Goal: Task Accomplishment & Management: Use online tool/utility

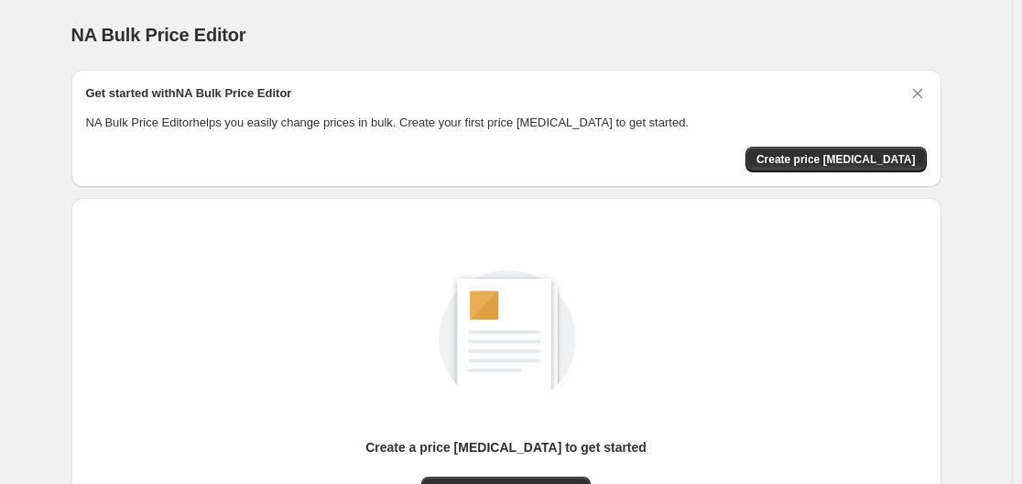
scroll to position [202, 0]
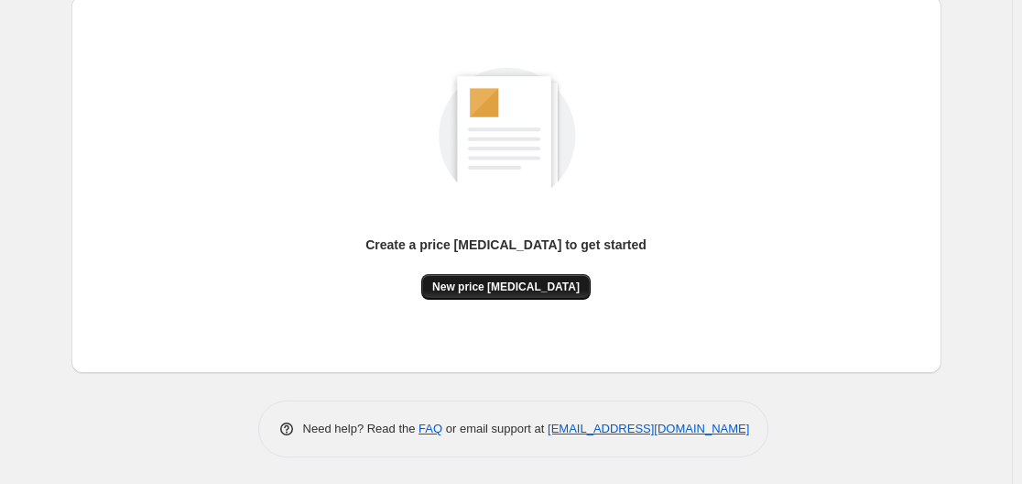
click at [528, 277] on button "New price [MEDICAL_DATA]" at bounding box center [505, 287] width 169 height 26
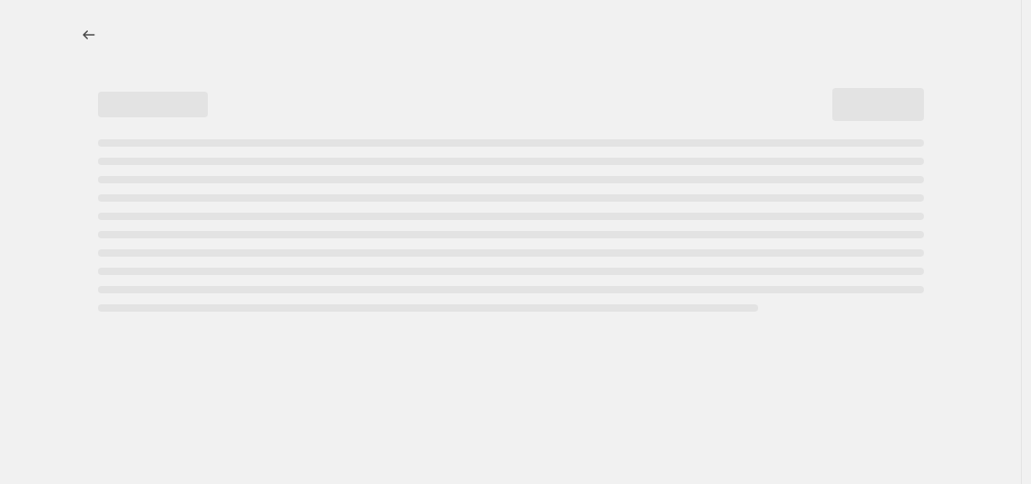
select select "percentage"
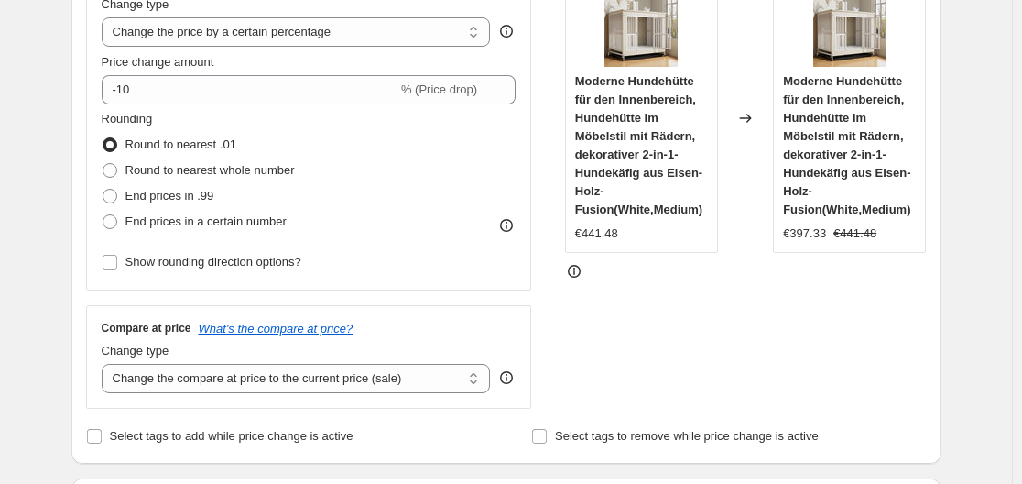
scroll to position [389, 0]
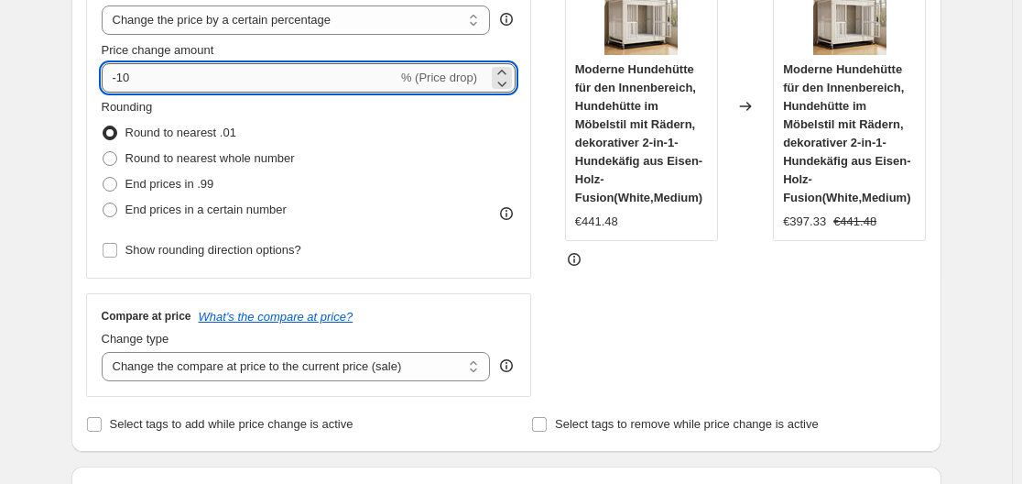
click at [292, 83] on input "-10" at bounding box center [250, 77] width 296 height 29
type input "-1"
type input "-35"
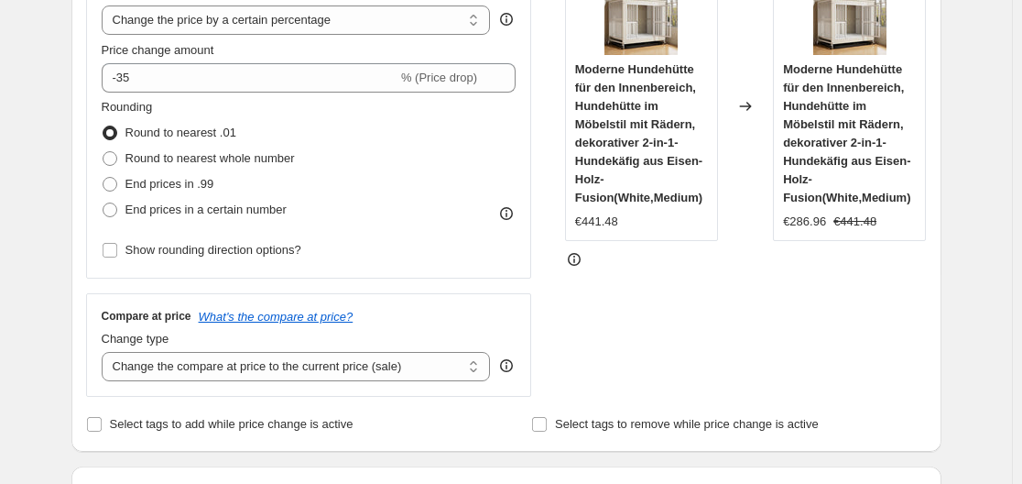
click at [716, 343] on div "STOREFRONT EXAMPLE Moderne Hundehütte für den Innenbereich, [GEOGRAPHIC_DATA] i…" at bounding box center [746, 172] width 362 height 449
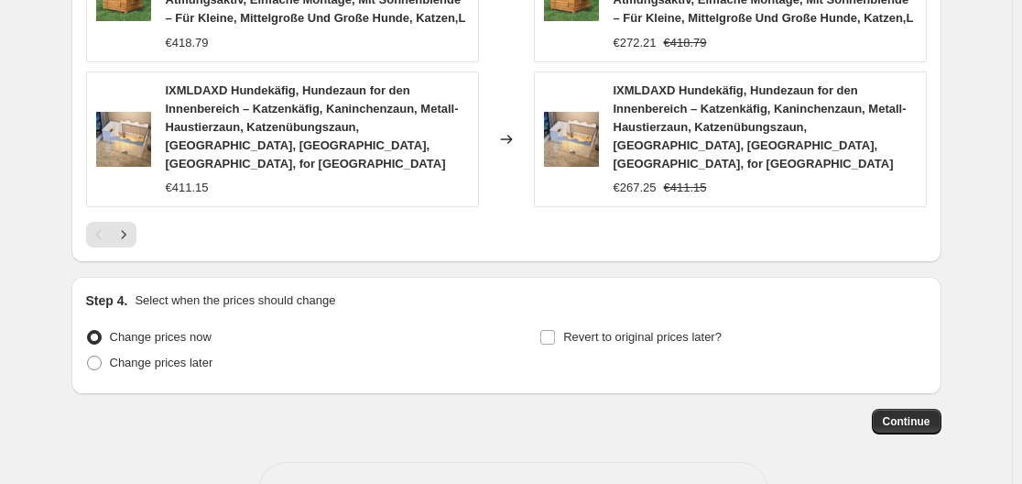
scroll to position [1561, 0]
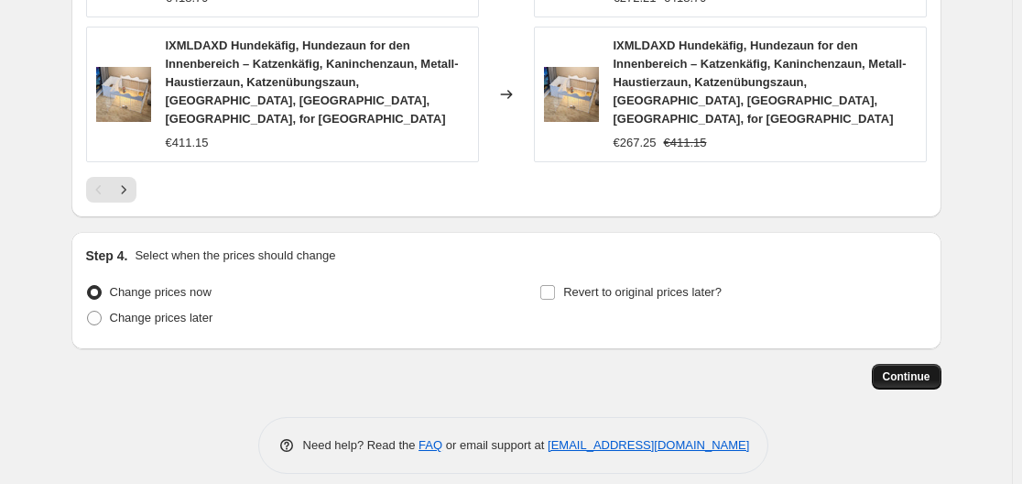
click at [917, 369] on button "Continue" at bounding box center [907, 377] width 70 height 26
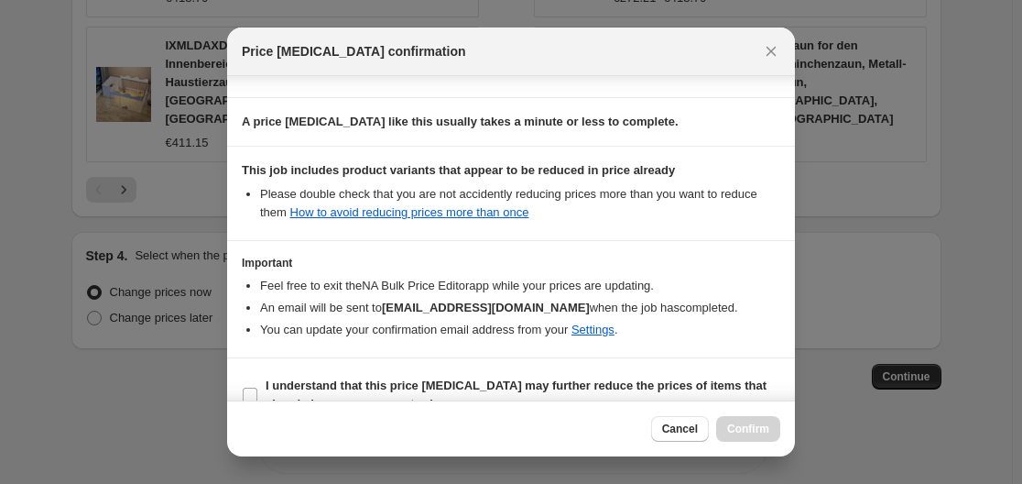
scroll to position [288, 0]
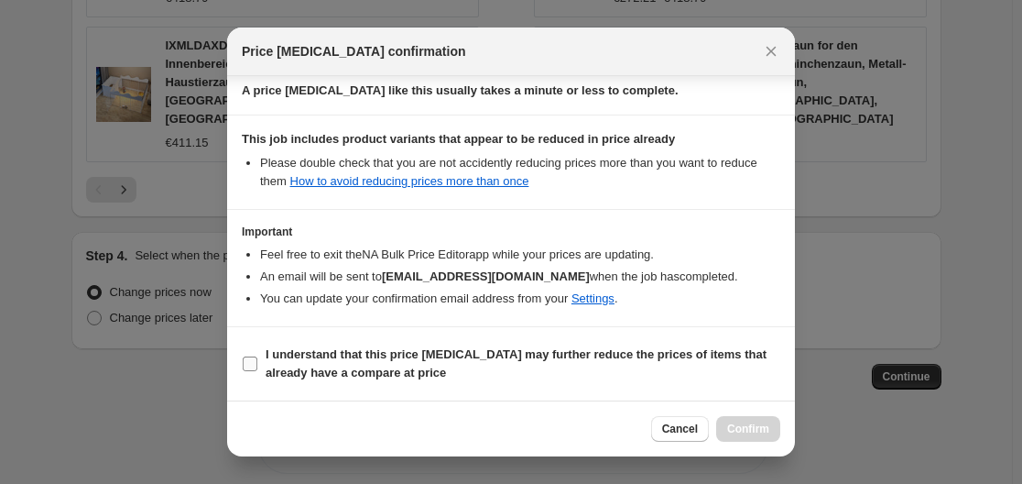
click at [317, 367] on b "I understand that this price [MEDICAL_DATA] may further reduce the prices of it…" at bounding box center [516, 363] width 501 height 32
click at [257, 367] on input "I understand that this price [MEDICAL_DATA] may further reduce the prices of it…" at bounding box center [250, 363] width 15 height 15
checkbox input "true"
click at [764, 429] on span "Confirm" at bounding box center [748, 428] width 42 height 15
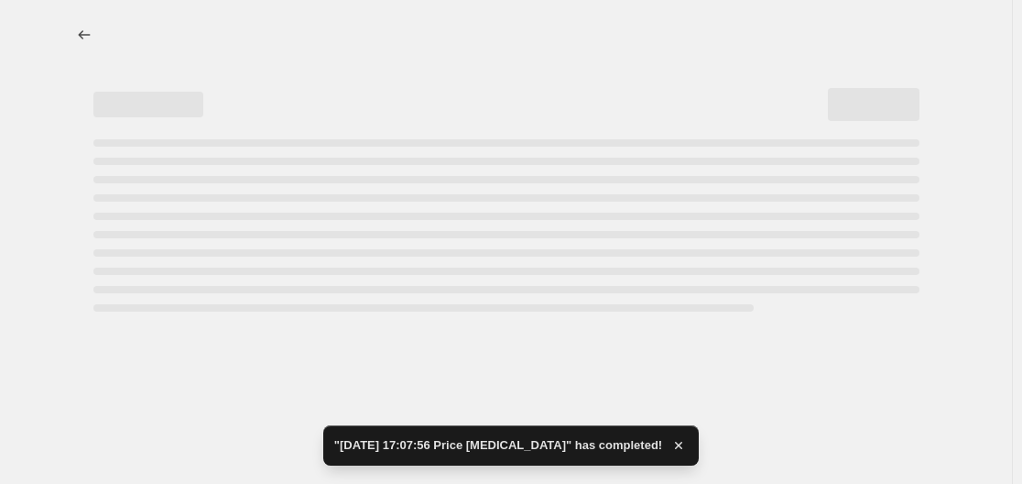
select select "percentage"
